Goal: Task Accomplishment & Management: Use online tool/utility

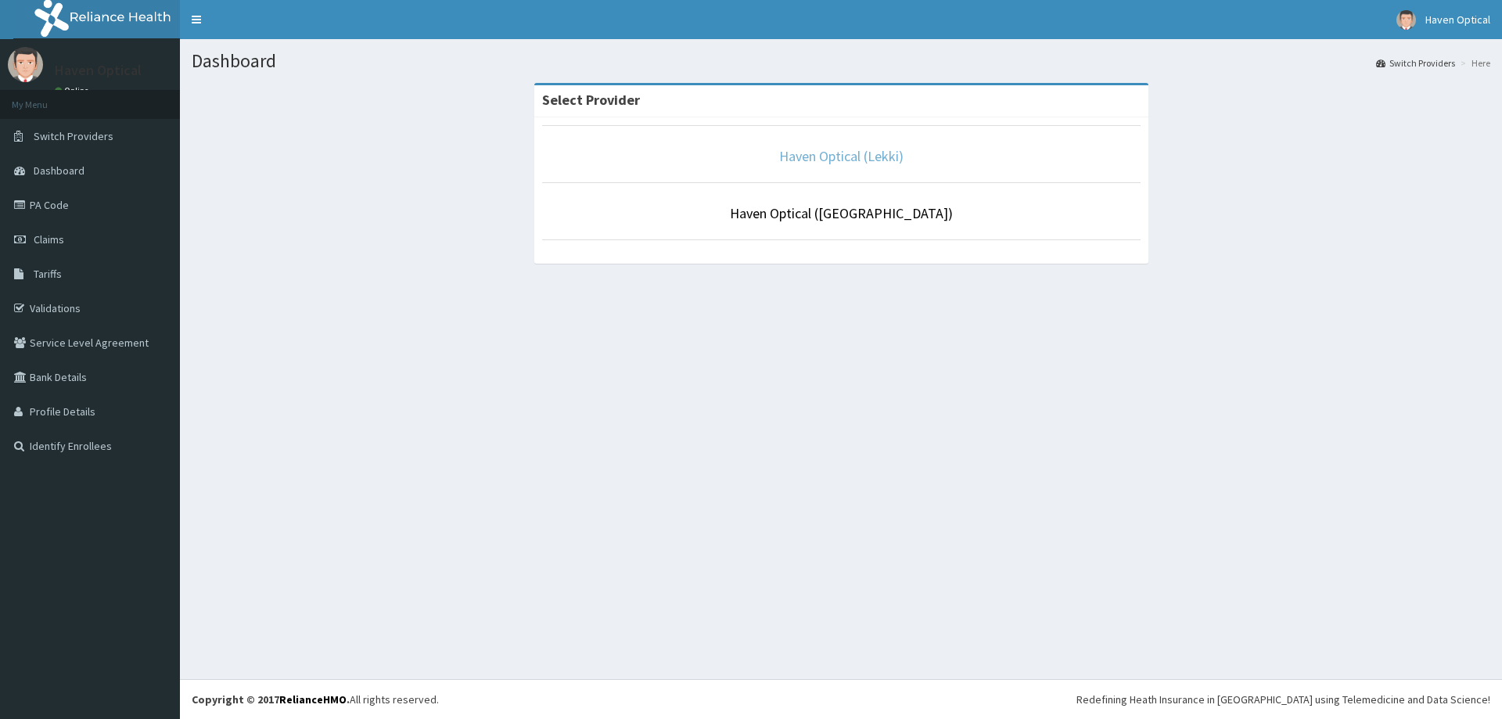
click at [855, 159] on link "Haven Optical (Lekki)" at bounding box center [841, 156] width 124 height 18
click at [833, 158] on link "Haven Optical (Lekki)" at bounding box center [841, 156] width 124 height 18
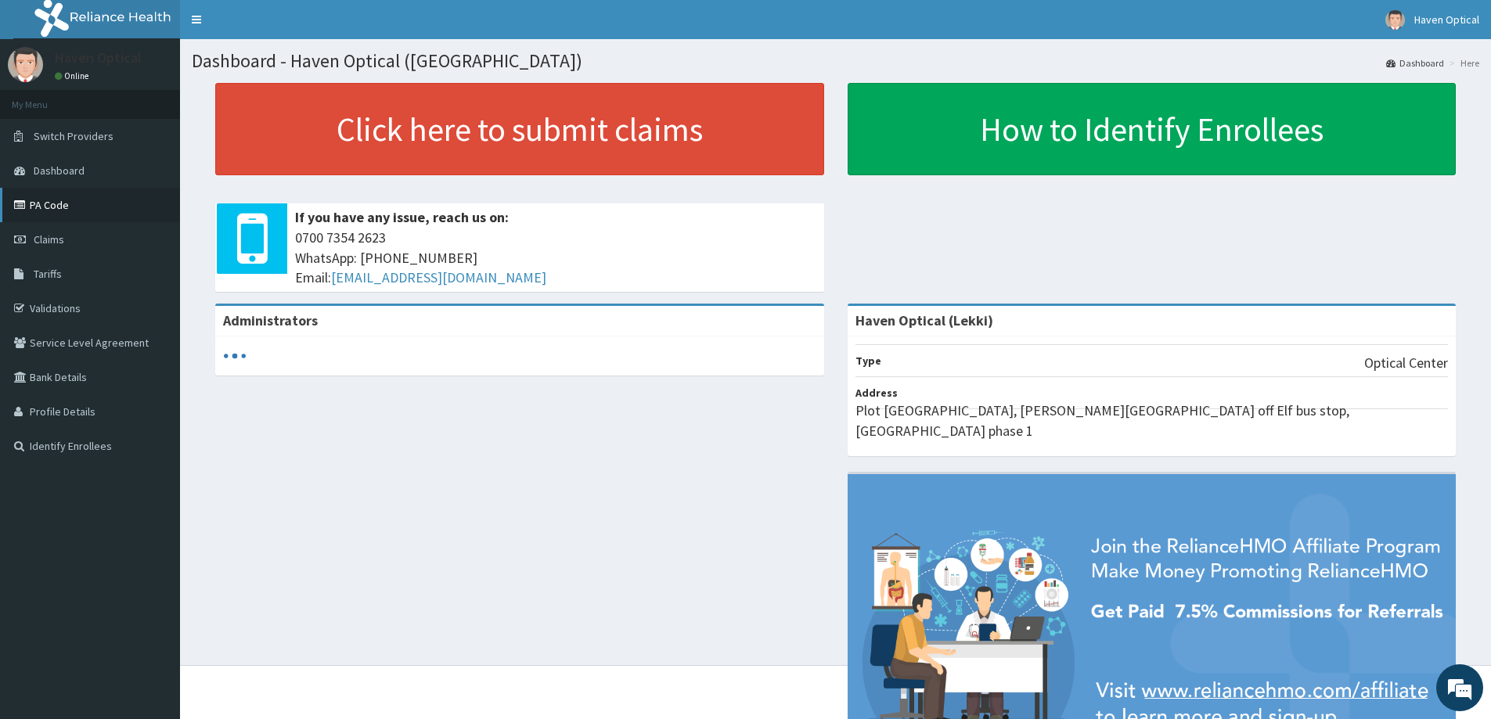
click at [65, 213] on link "PA Code" at bounding box center [90, 205] width 180 height 34
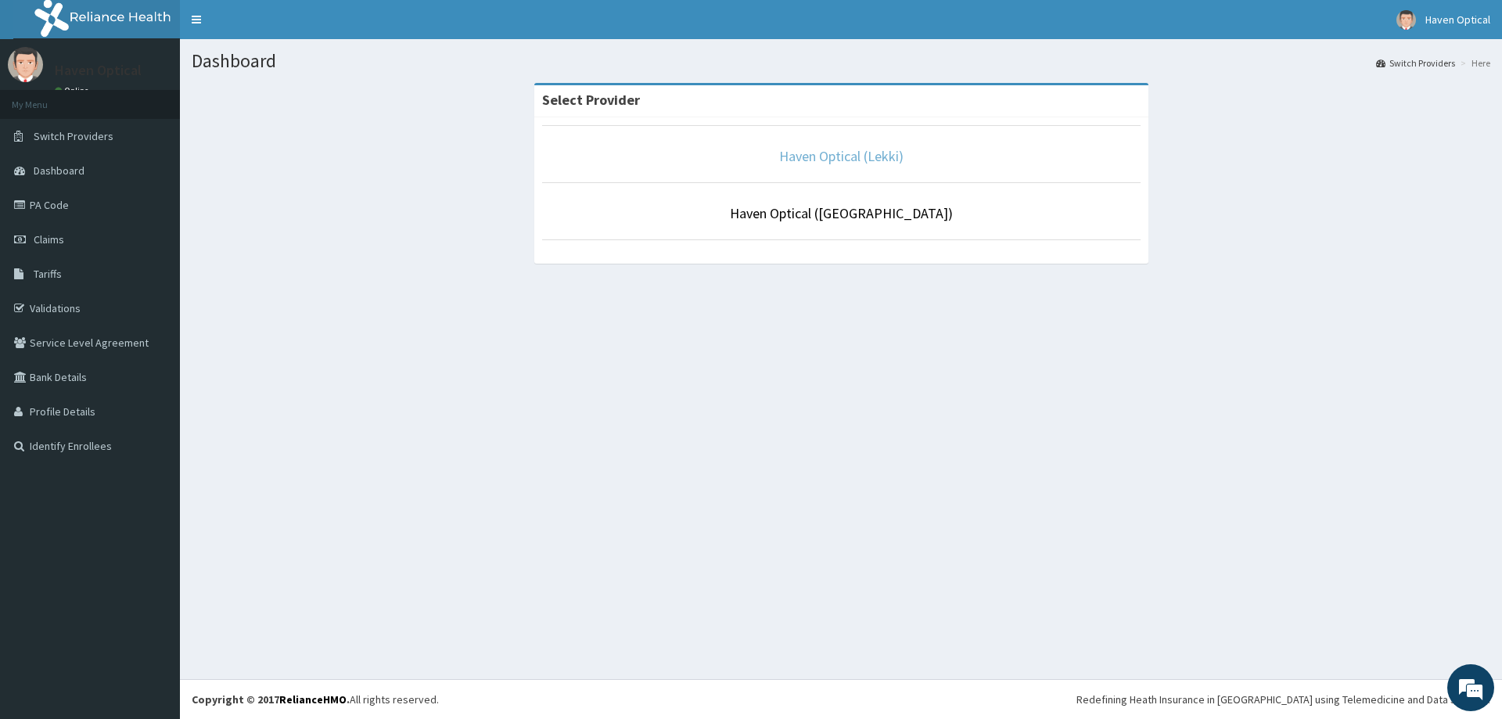
click at [857, 161] on link "Haven Optical (Lekki)" at bounding box center [841, 156] width 124 height 18
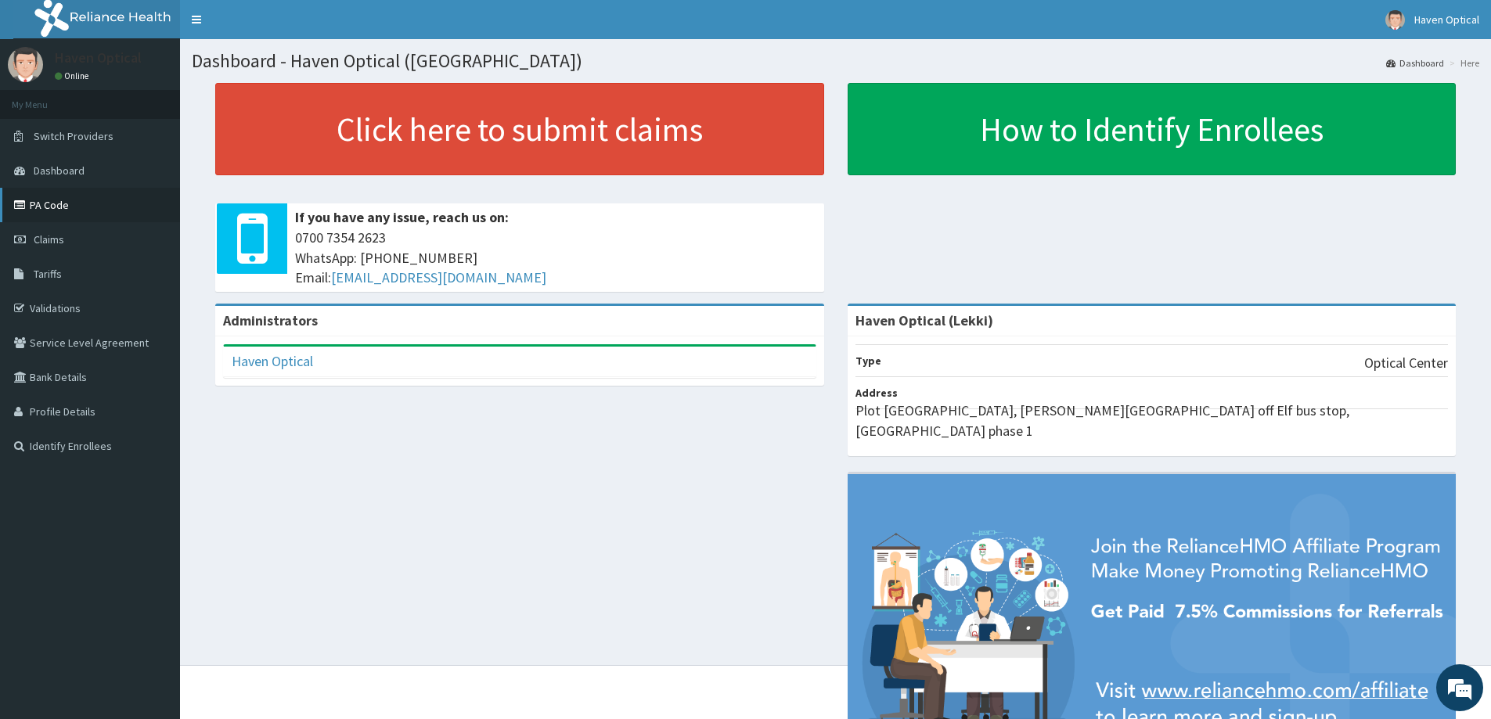
click at [85, 199] on link "PA Code" at bounding box center [90, 205] width 180 height 34
